Goal: Task Accomplishment & Management: Use online tool/utility

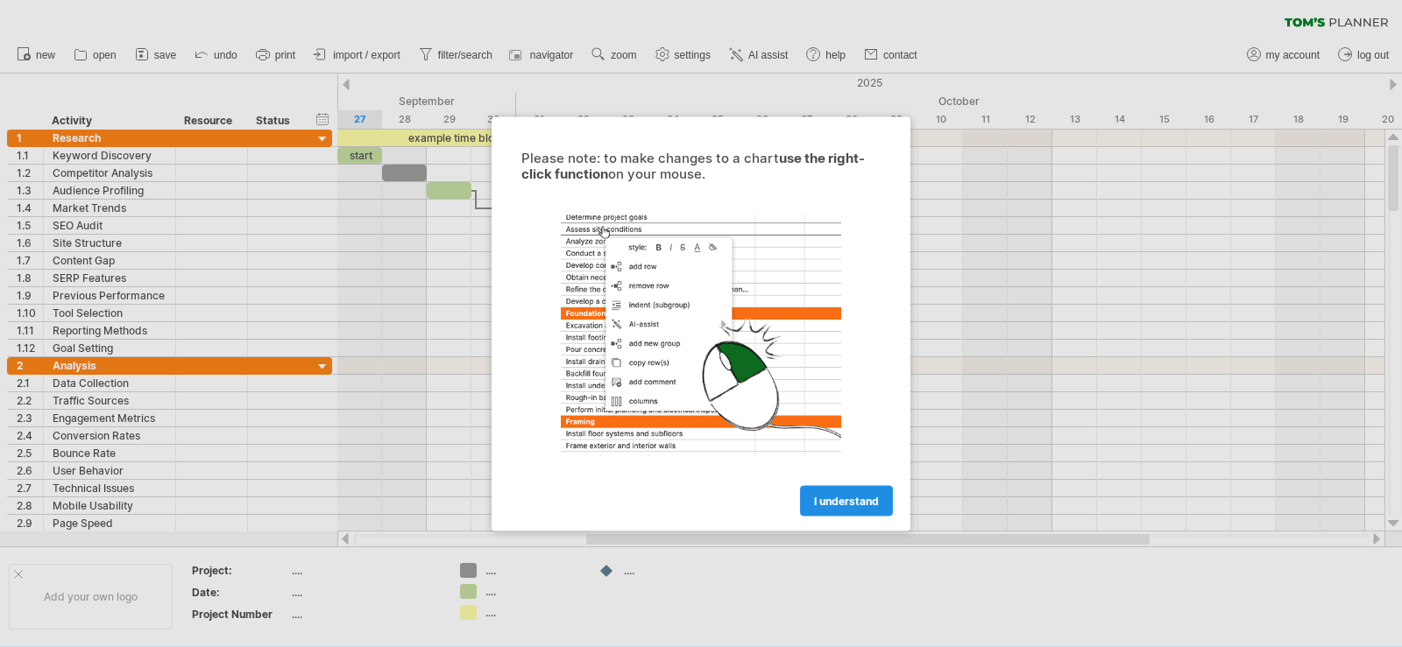
click at [857, 503] on span "I understand" at bounding box center [846, 500] width 65 height 13
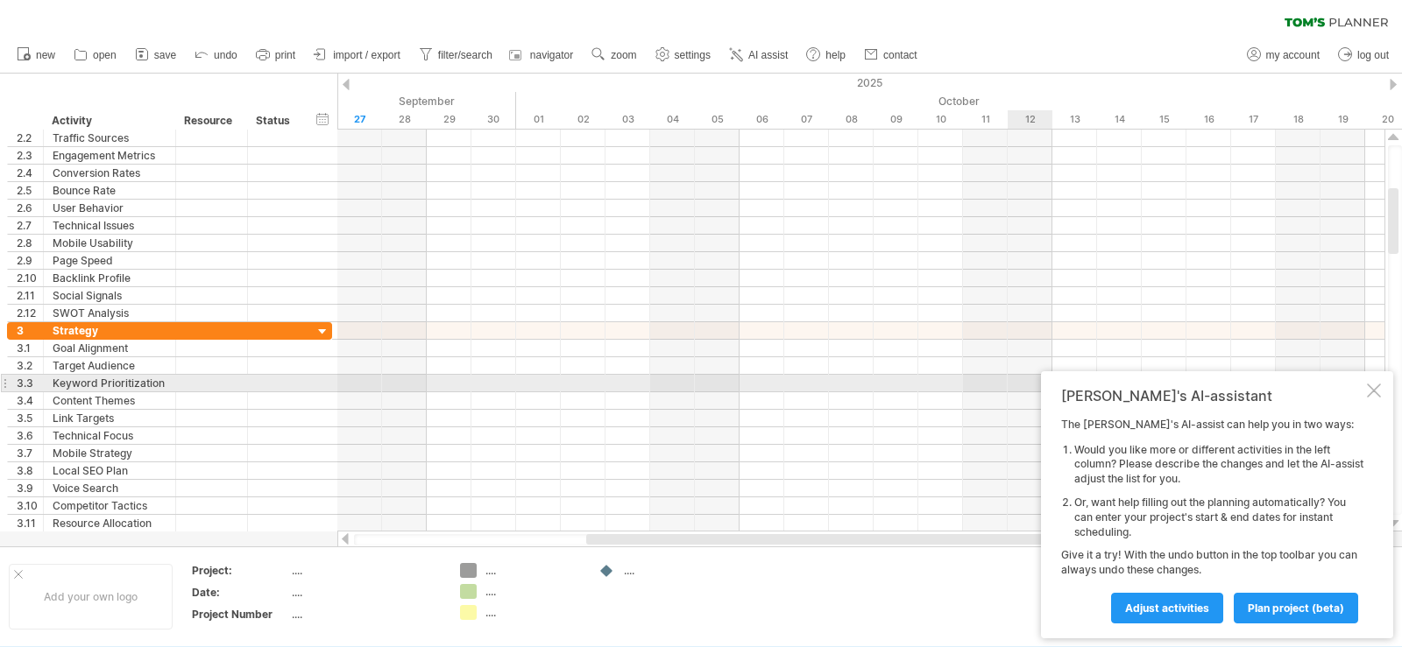
click at [1377, 390] on div at bounding box center [1374, 391] width 14 height 14
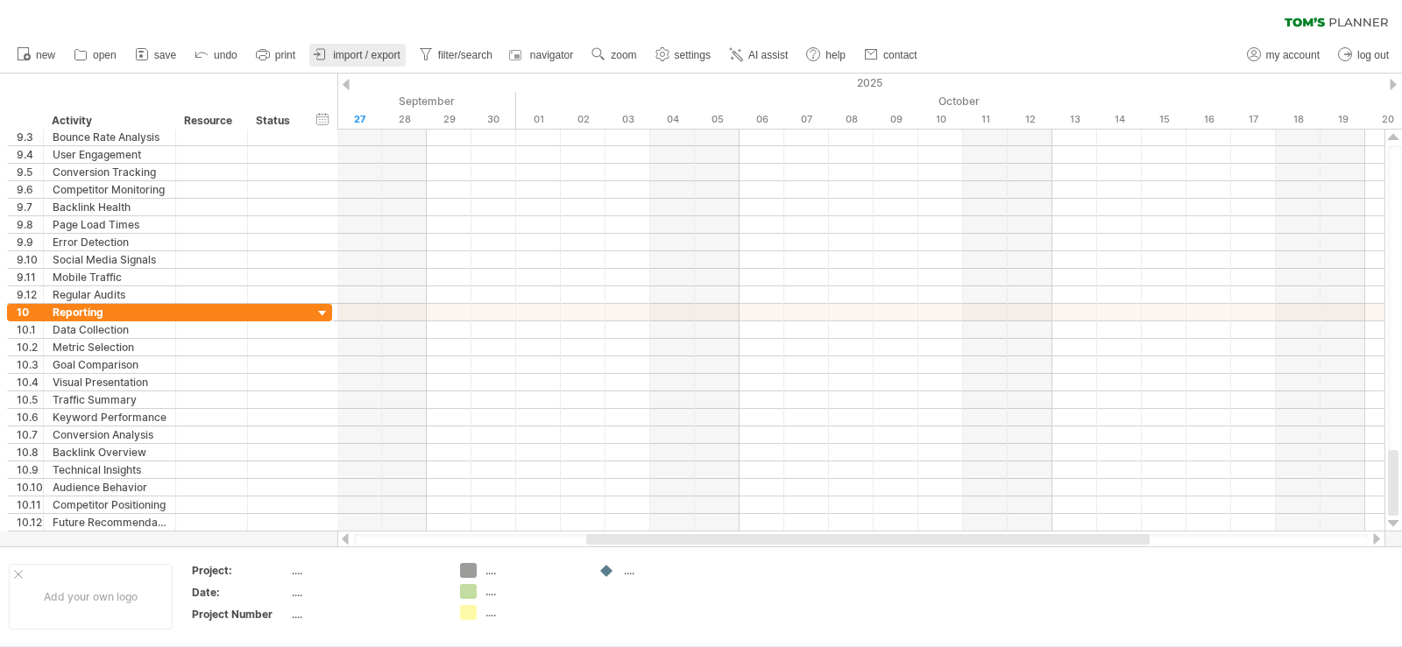
click at [338, 53] on span "import / export" at bounding box center [366, 55] width 67 height 12
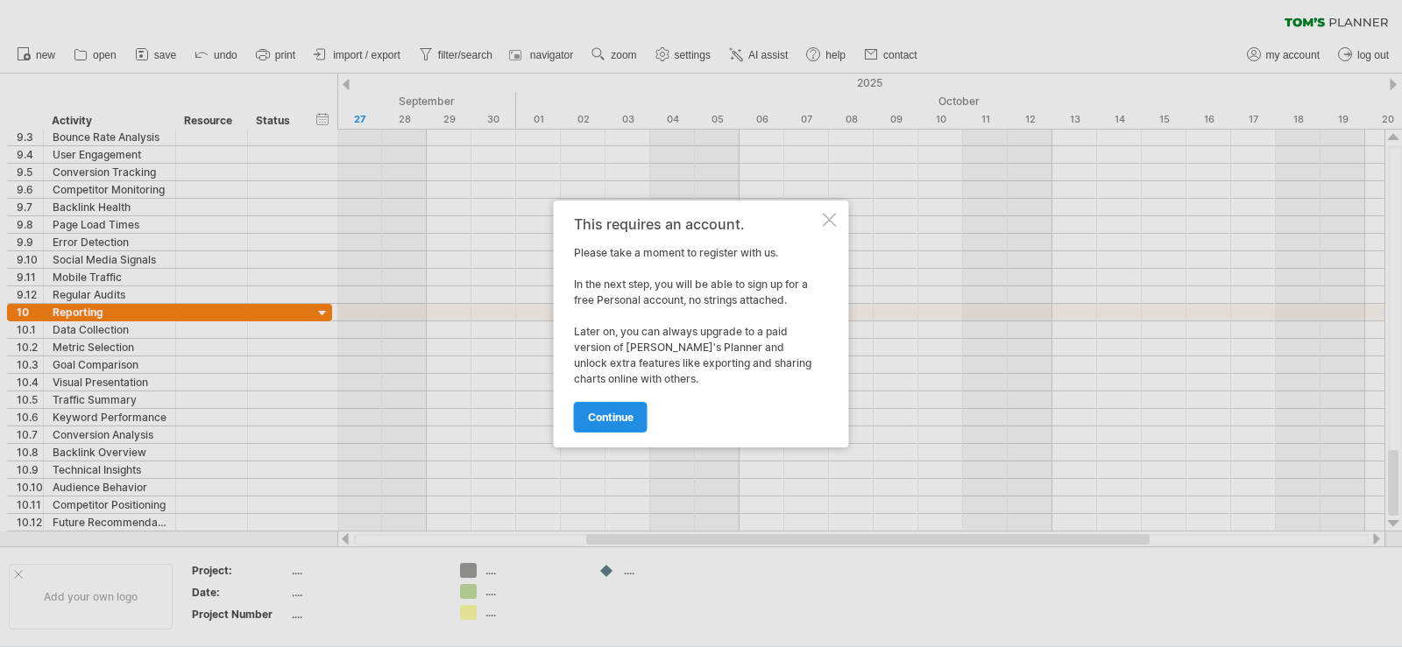
click at [634, 406] on link "continue" at bounding box center [611, 417] width 74 height 31
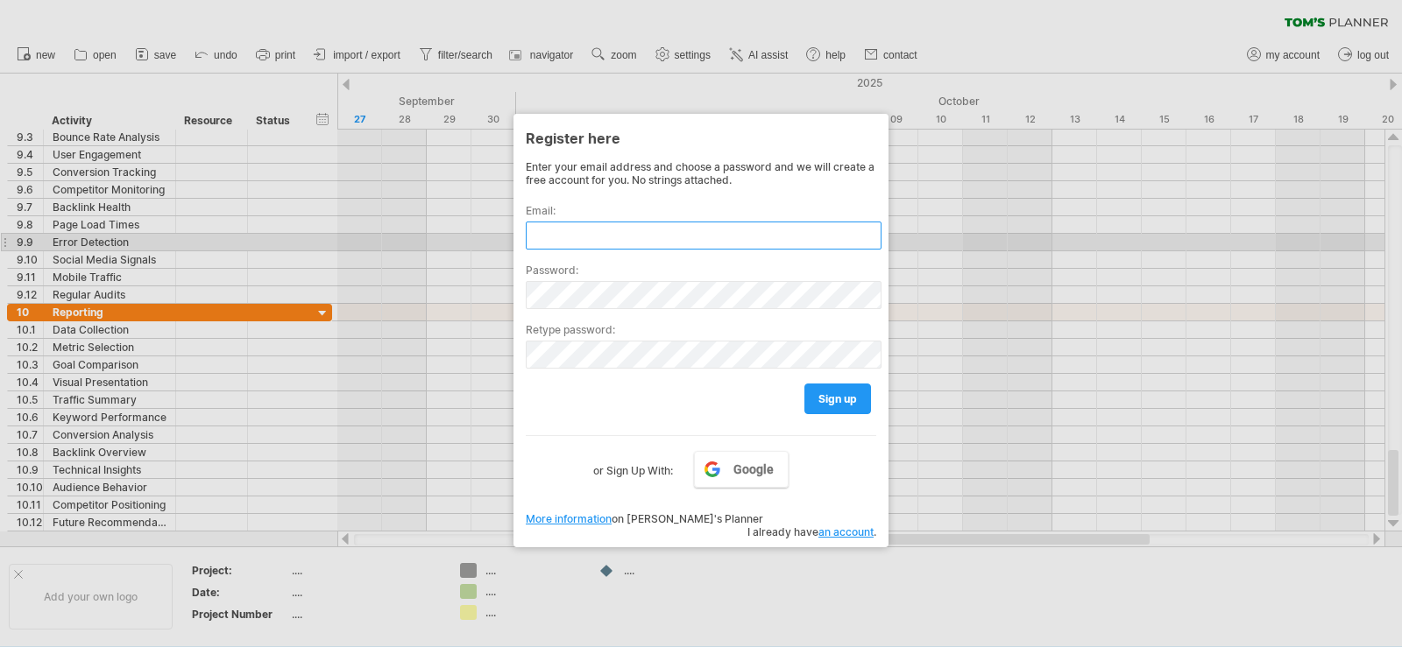
click at [654, 247] on input "text" at bounding box center [704, 236] width 356 height 28
click at [655, 244] on input "text" at bounding box center [704, 236] width 356 height 28
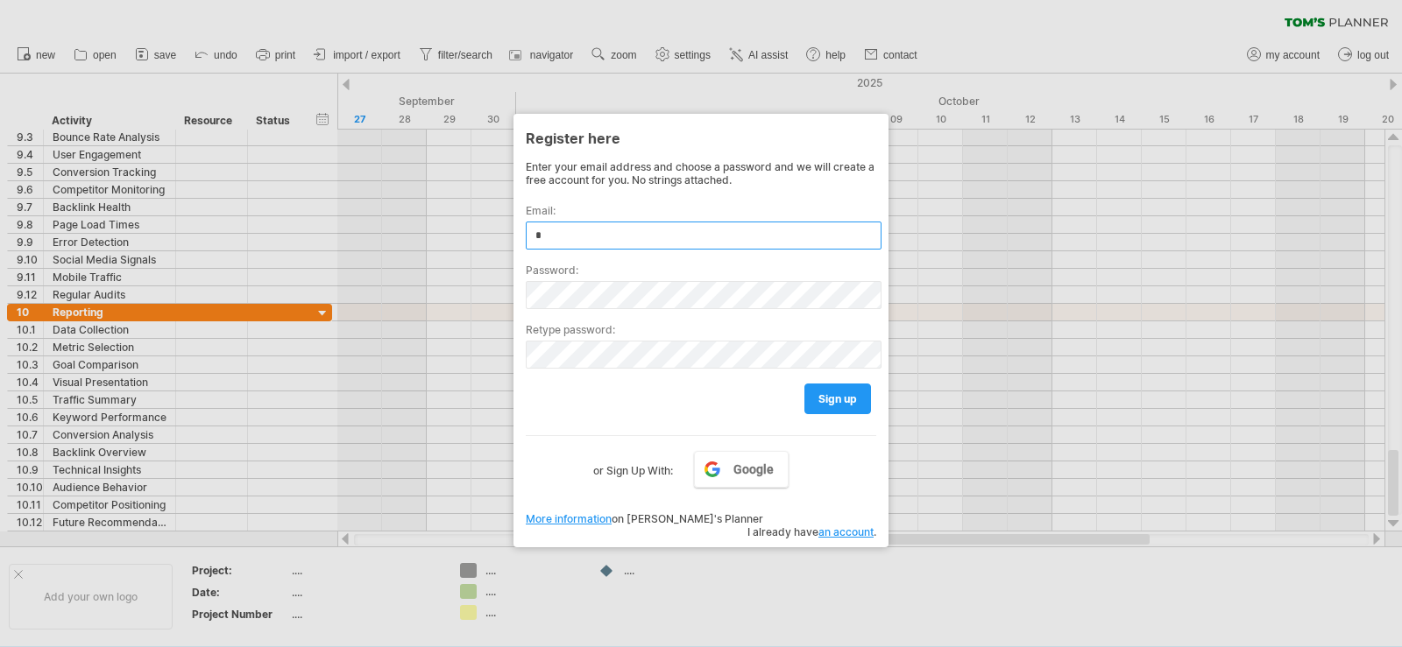
paste input "**********"
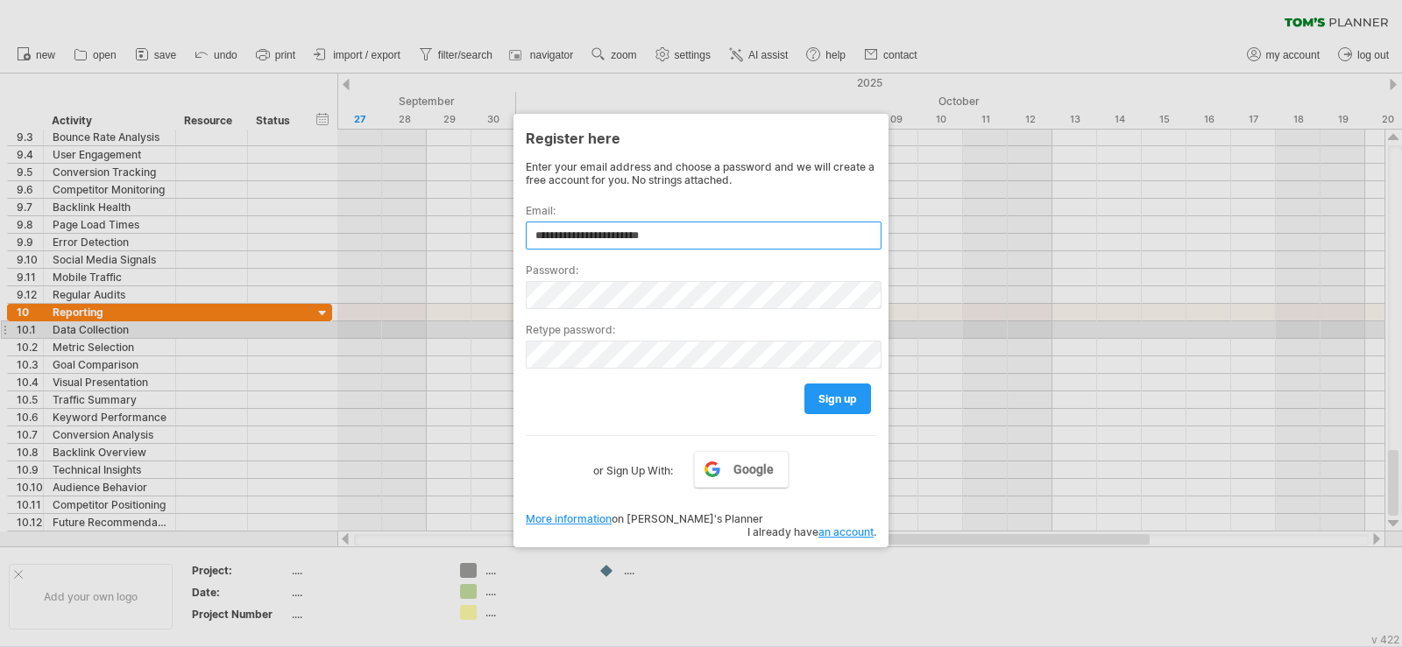
paste input "text"
type input "**********"
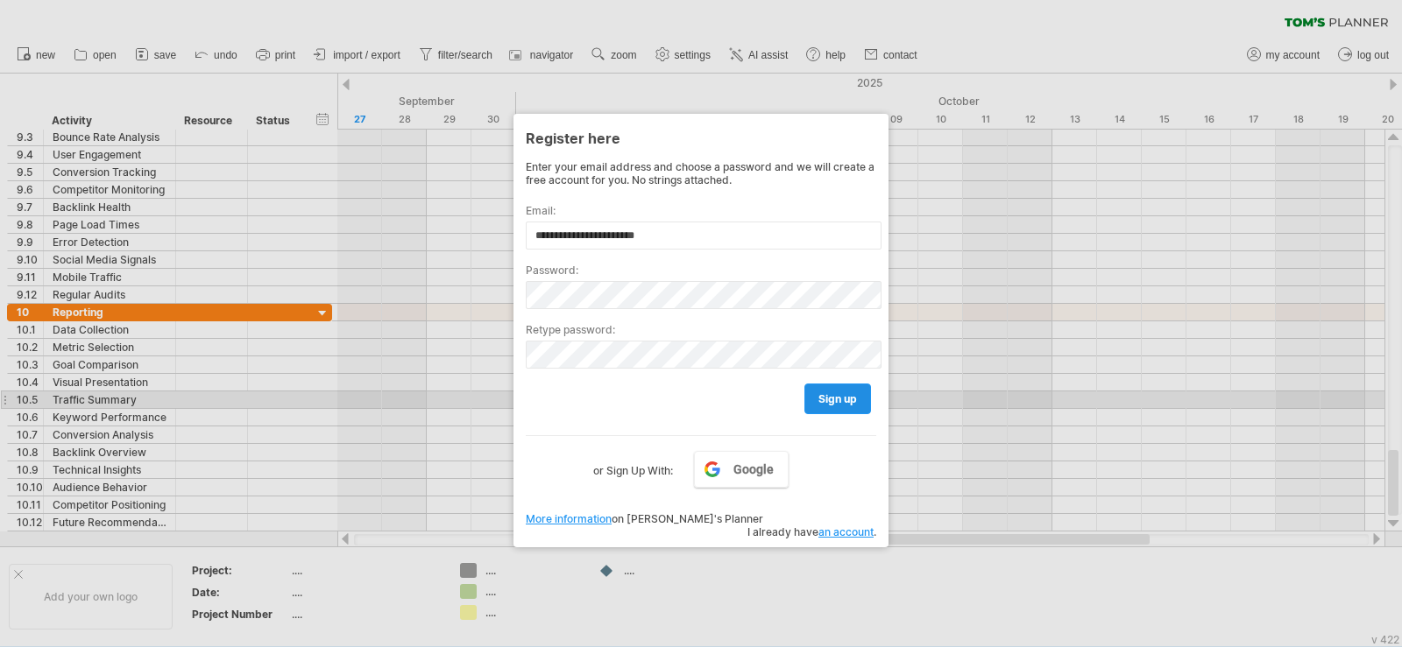
click at [832, 393] on span "sign up" at bounding box center [837, 398] width 39 height 13
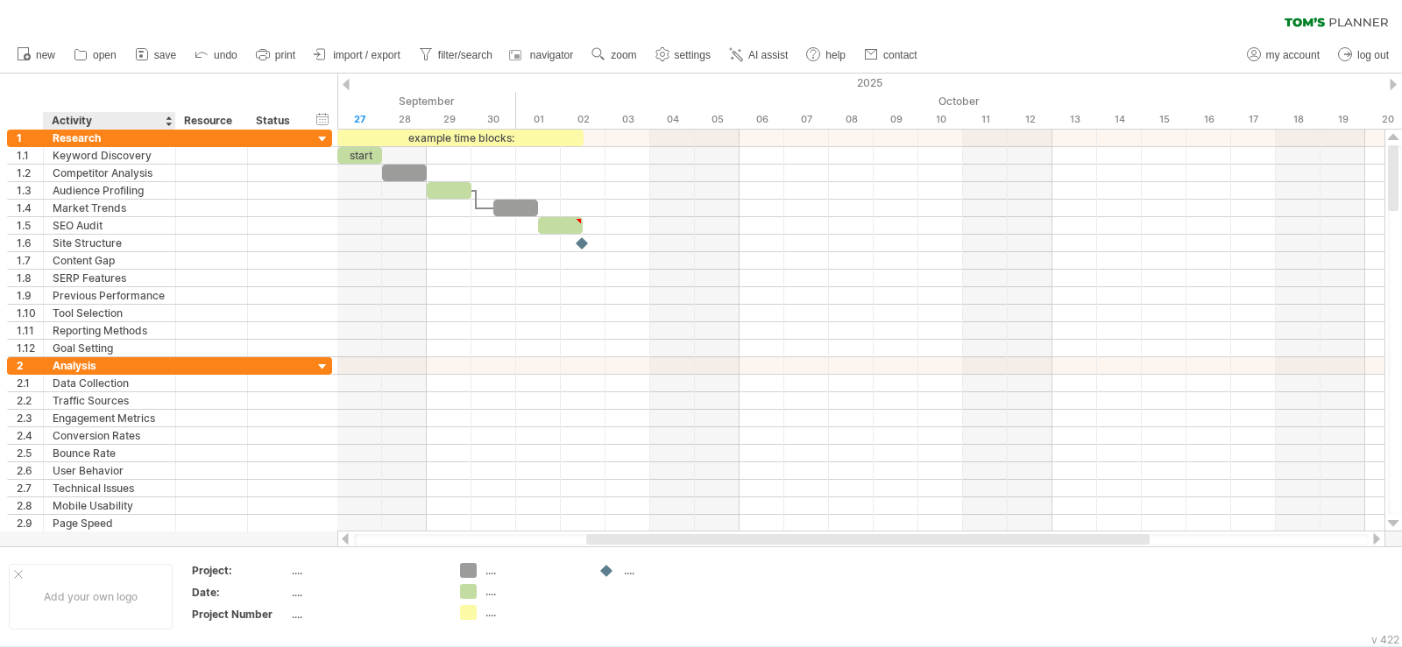
click at [139, 120] on div "Activity" at bounding box center [109, 121] width 114 height 18
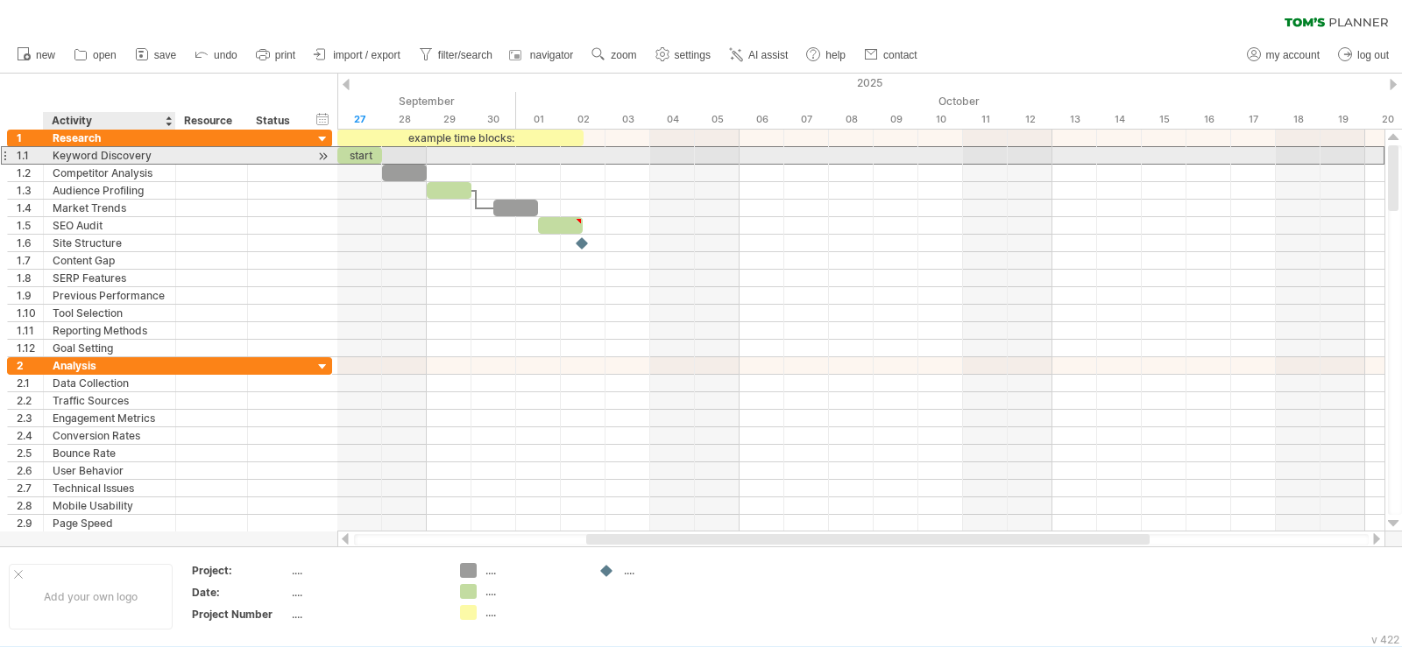
click at [138, 151] on div "Keyword Discovery" at bounding box center [110, 155] width 114 height 17
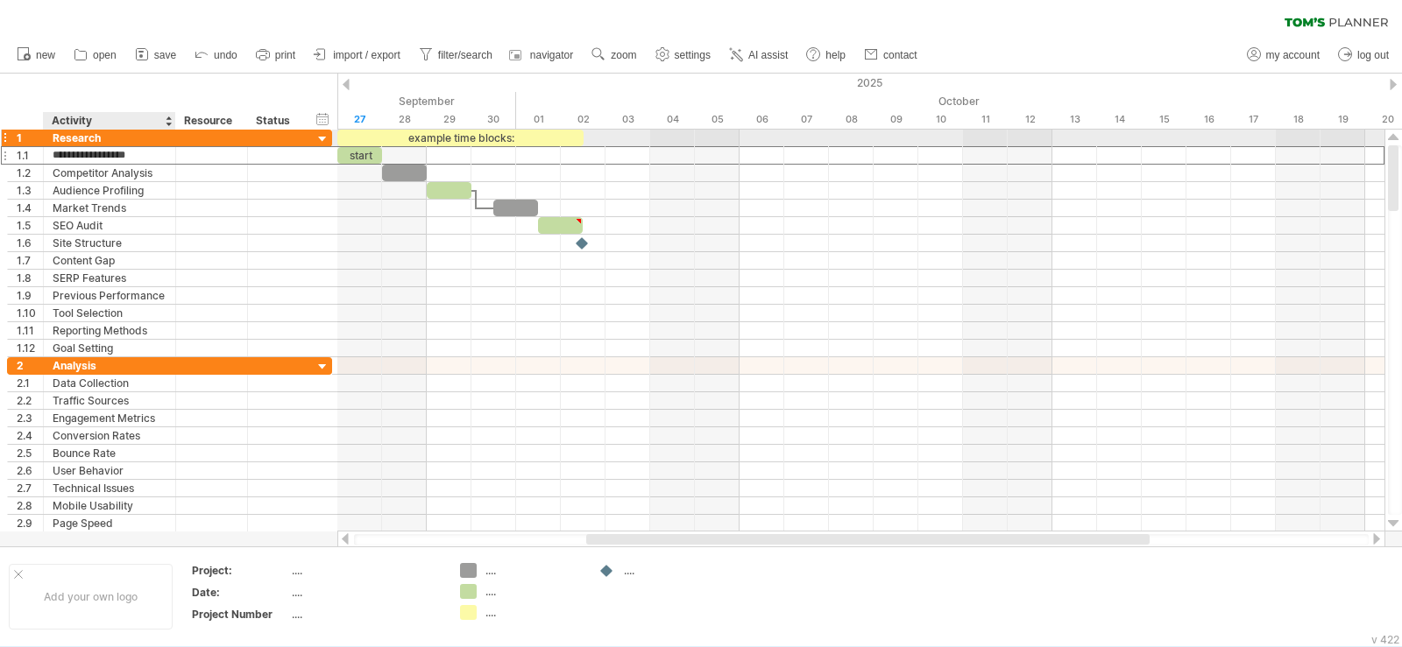
click at [131, 138] on div "Research" at bounding box center [110, 138] width 114 height 17
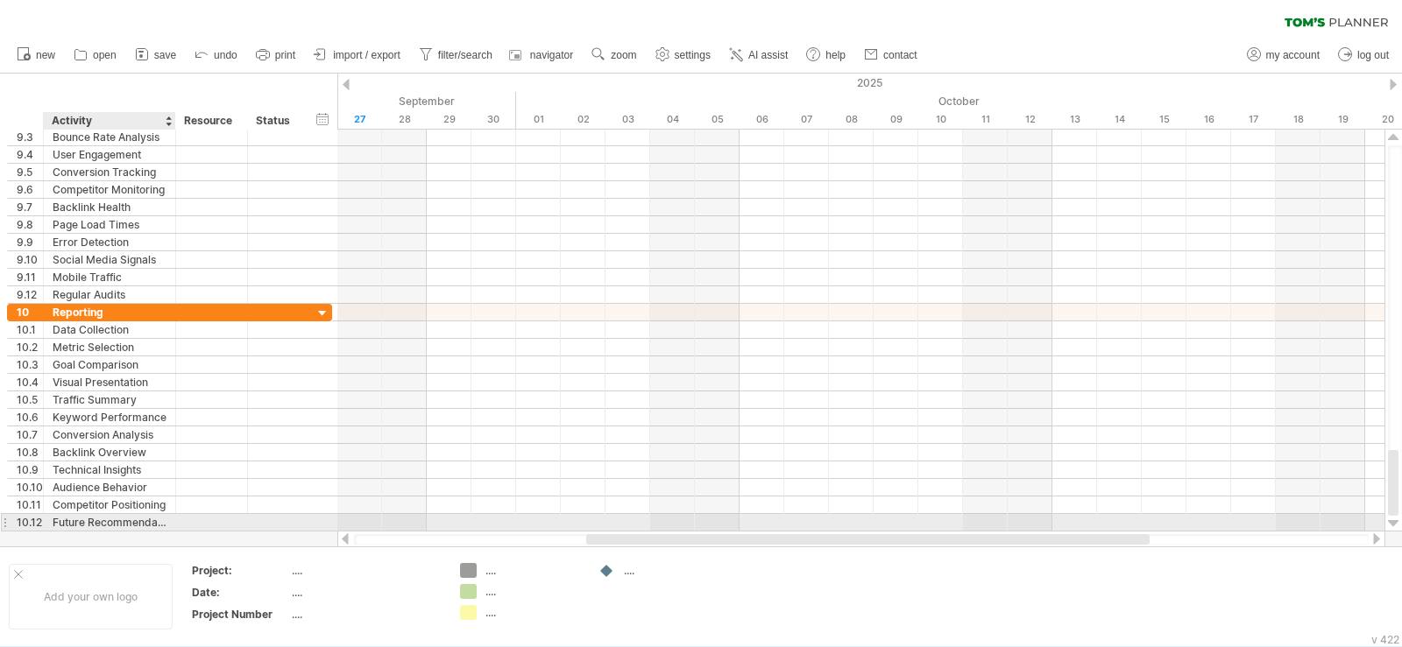
click at [143, 520] on div "Future Recommendations" at bounding box center [110, 522] width 114 height 17
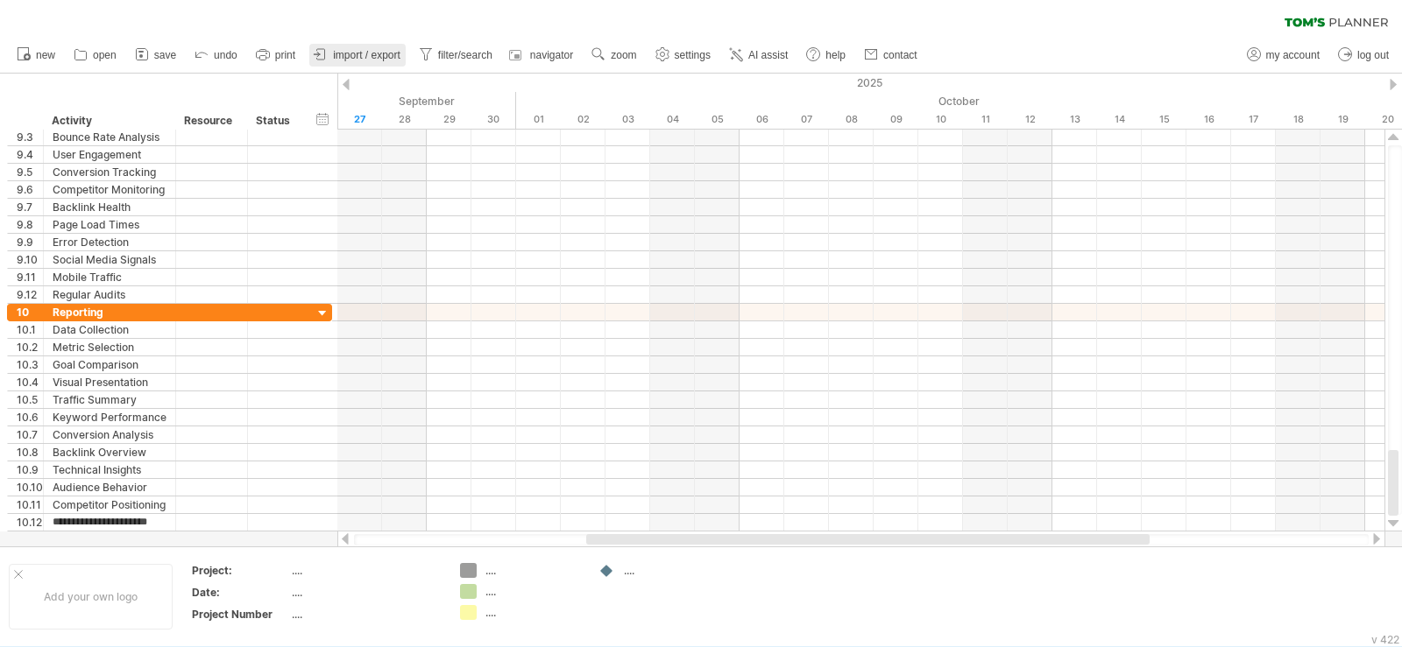
click at [367, 46] on link "import / export" at bounding box center [357, 55] width 96 height 23
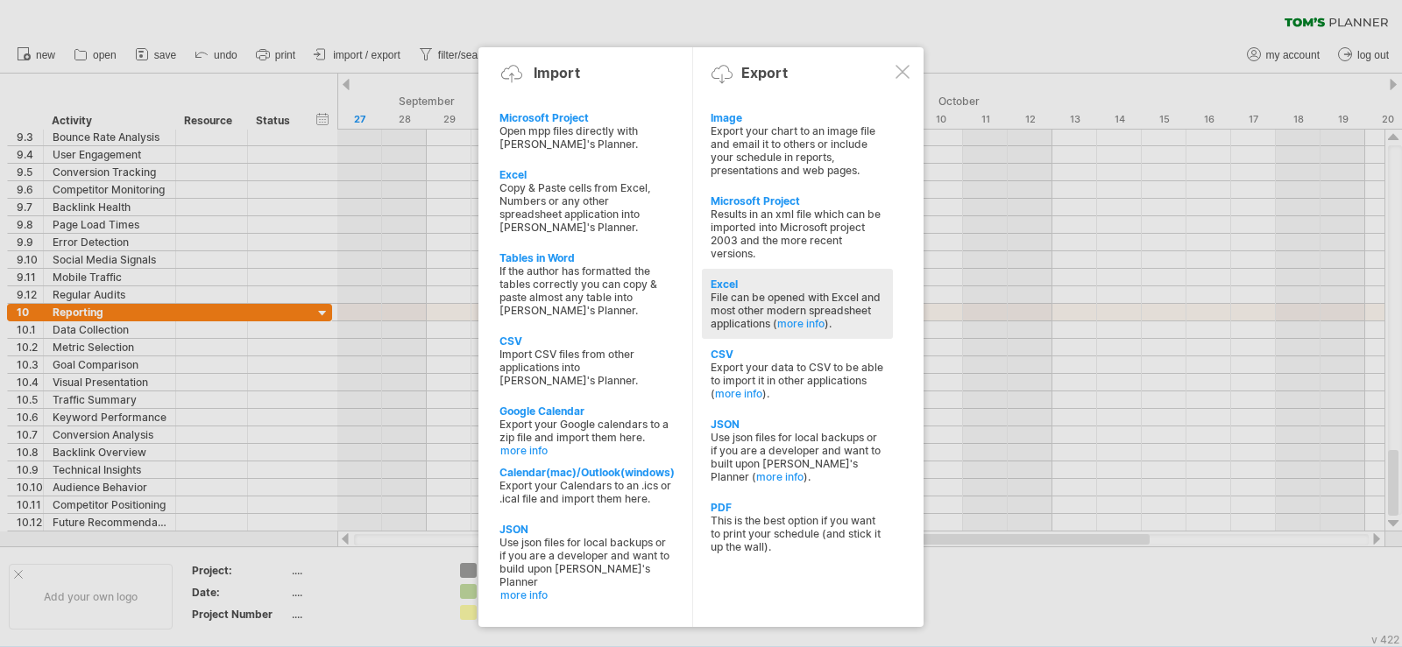
click at [724, 282] on div "Excel" at bounding box center [796, 284] width 173 height 13
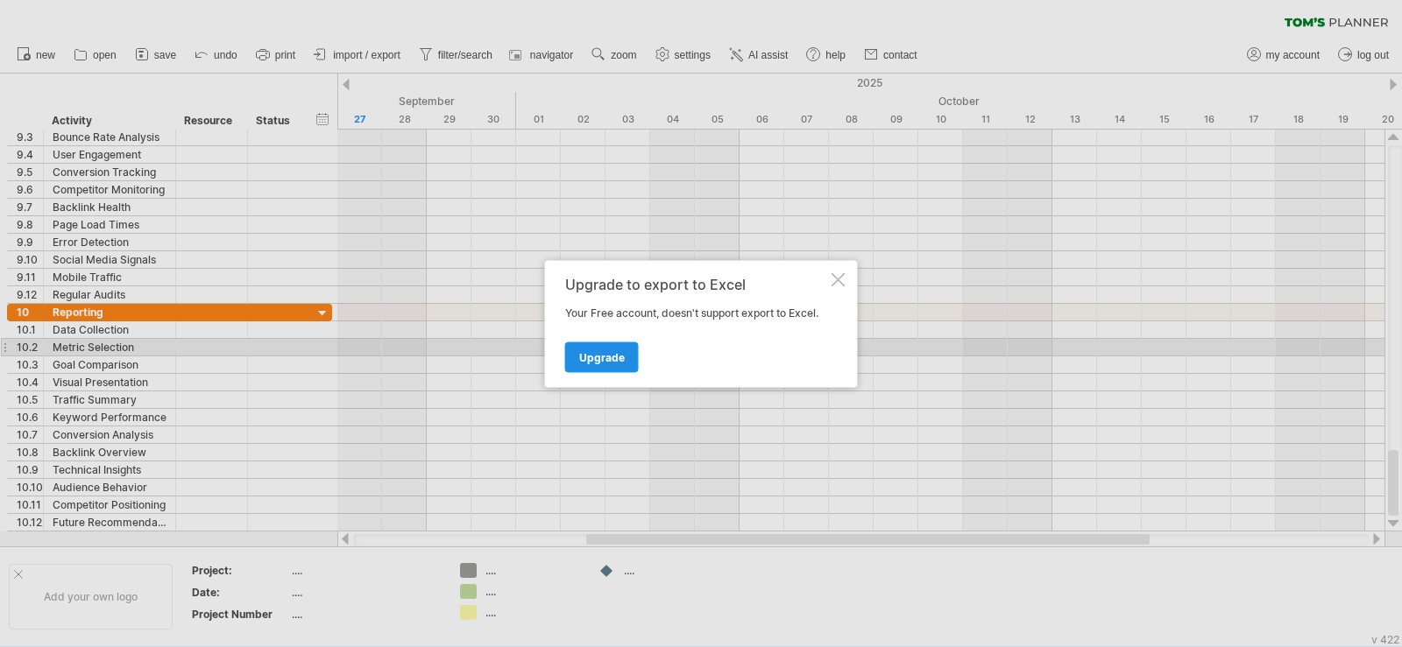
click at [624, 346] on link "Upgrade" at bounding box center [602, 357] width 74 height 31
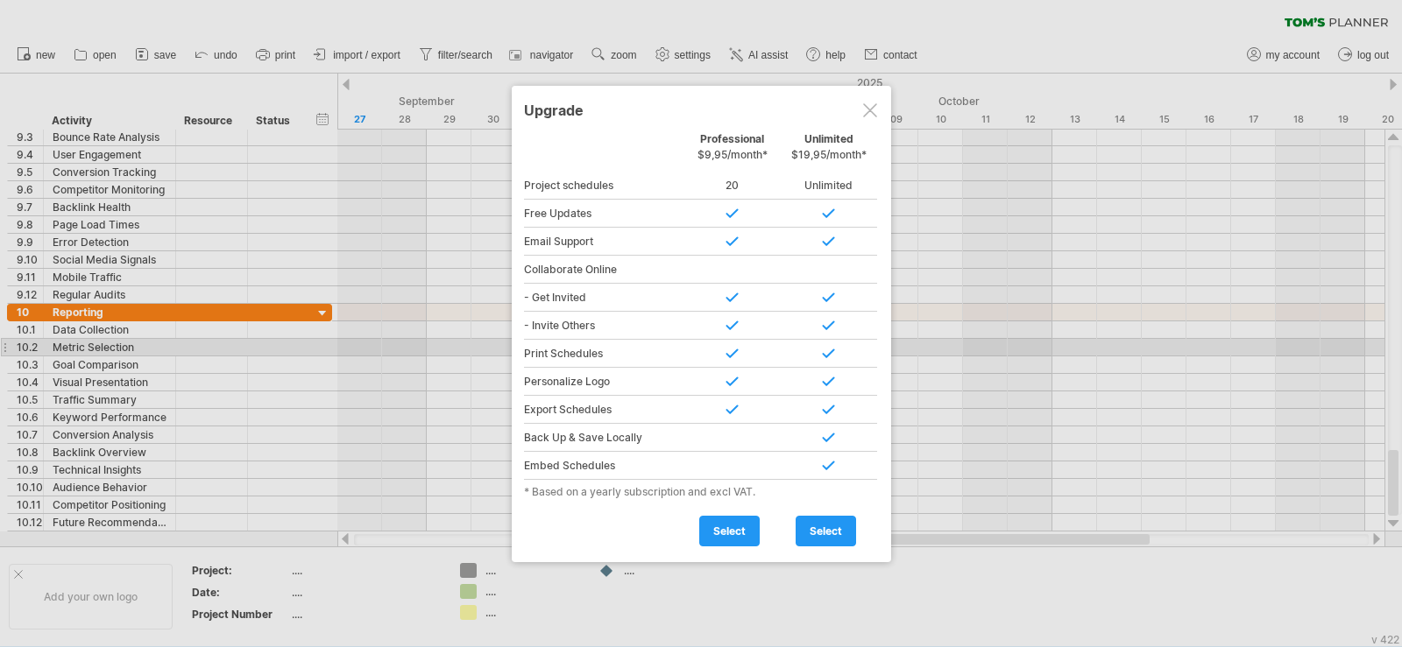
click at [867, 108] on div at bounding box center [870, 110] width 14 height 14
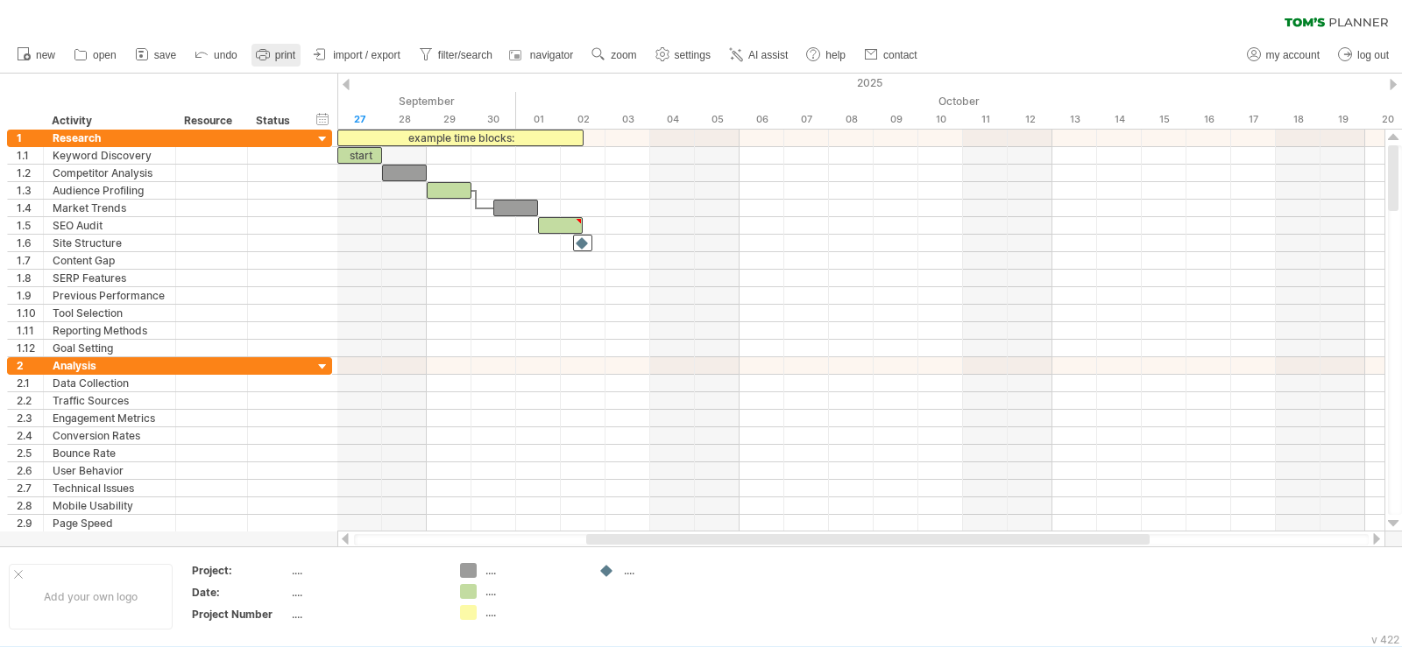
click at [297, 49] on link "print" at bounding box center [275, 55] width 49 height 23
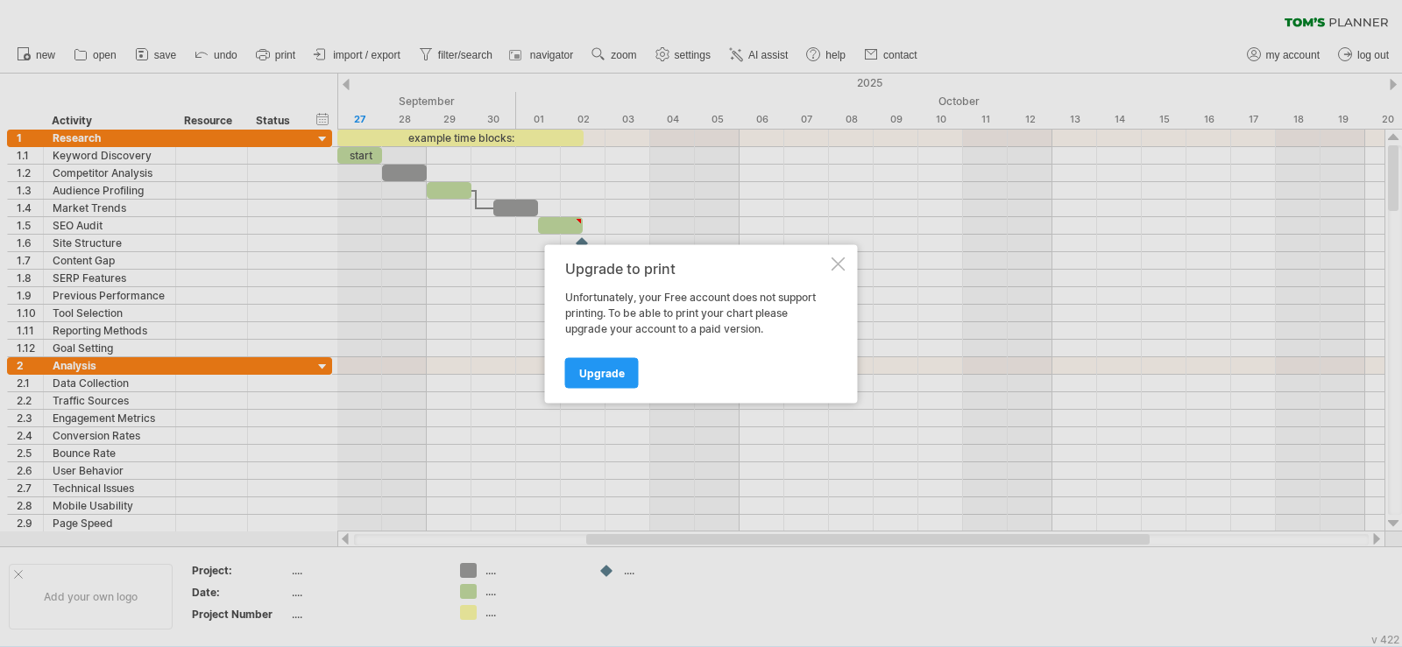
click at [837, 271] on div "Upgrade to print Unfortunately, your Free account does not support printing. To…" at bounding box center [701, 323] width 313 height 159
click at [837, 258] on div at bounding box center [838, 264] width 14 height 14
